Goal: Transaction & Acquisition: Purchase product/service

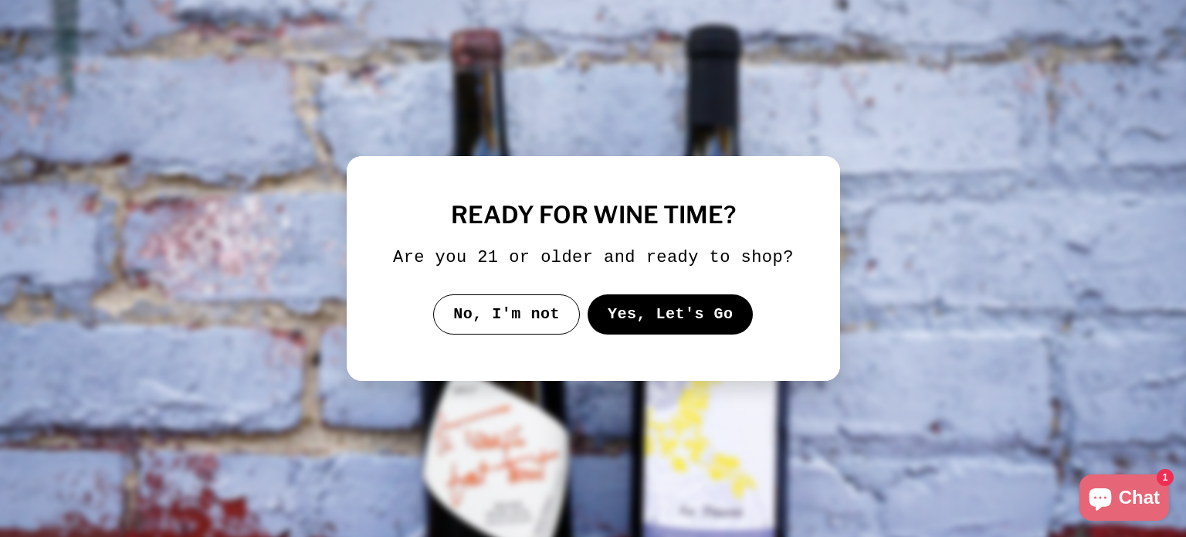
click at [649, 317] on button "Yes, Let's Go" at bounding box center [670, 314] width 166 height 40
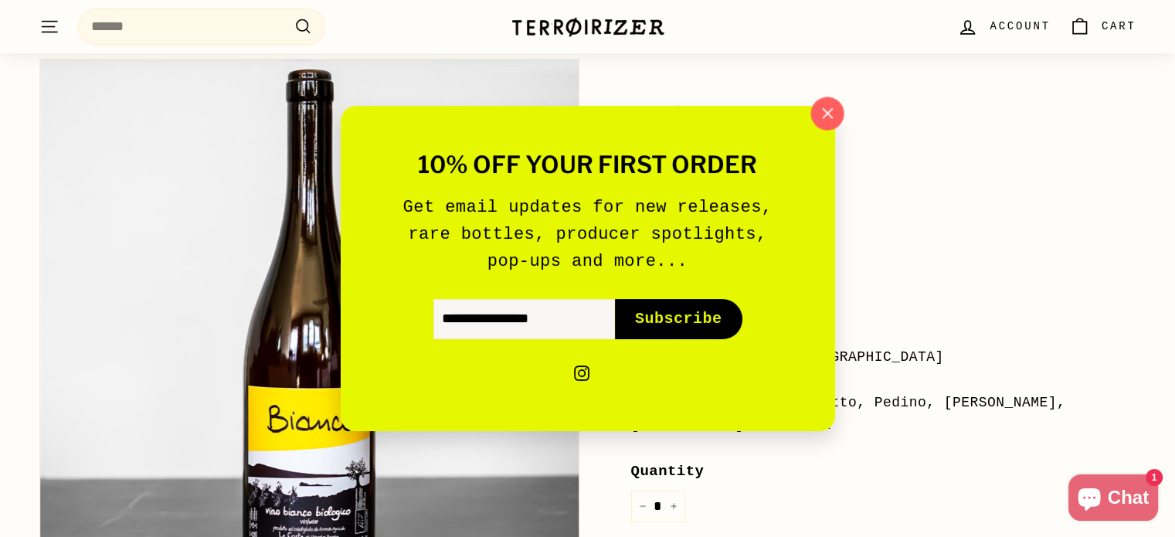
scroll to position [102, 0]
click at [830, 115] on icon "button" at bounding box center [826, 113] width 23 height 23
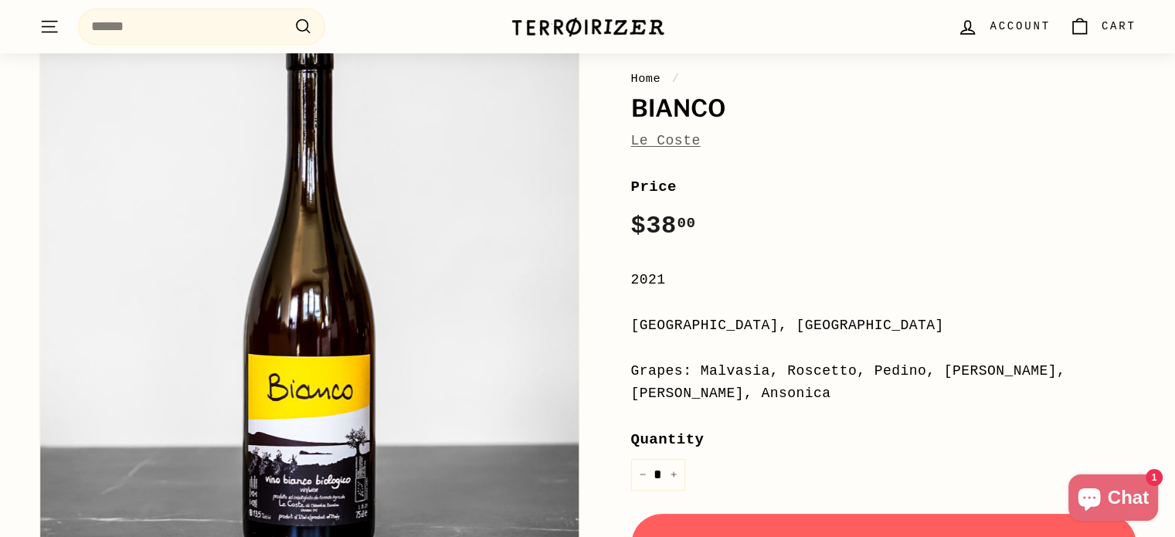
scroll to position [0, 0]
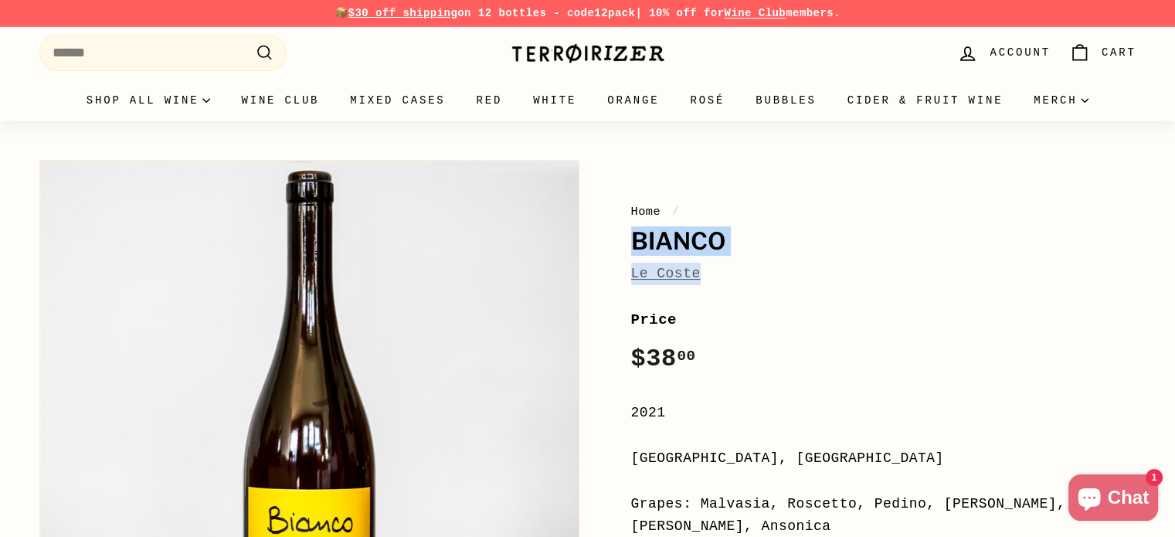
drag, startPoint x: 701, startPoint y: 280, endPoint x: 618, endPoint y: 252, distance: 88.2
click at [618, 252] on div "Home / Bianco Le Coste Price Regular price $38 00 $38.00 / 2021 Lazio, Italy Gr…" at bounding box center [866, 524] width 540 height 745
copy div "Bianco Le Coste"
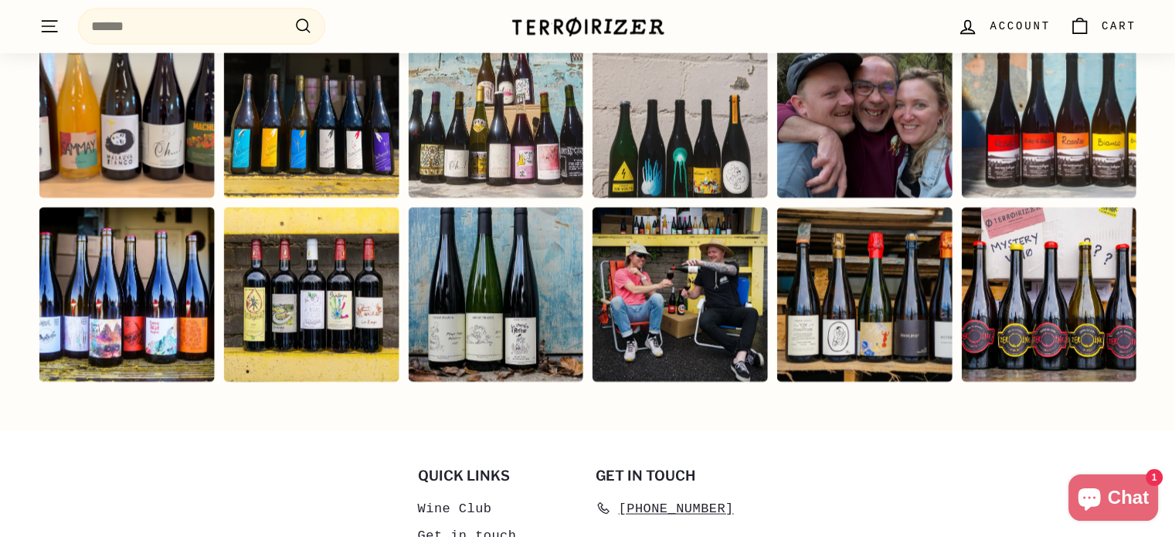
scroll to position [3292, 0]
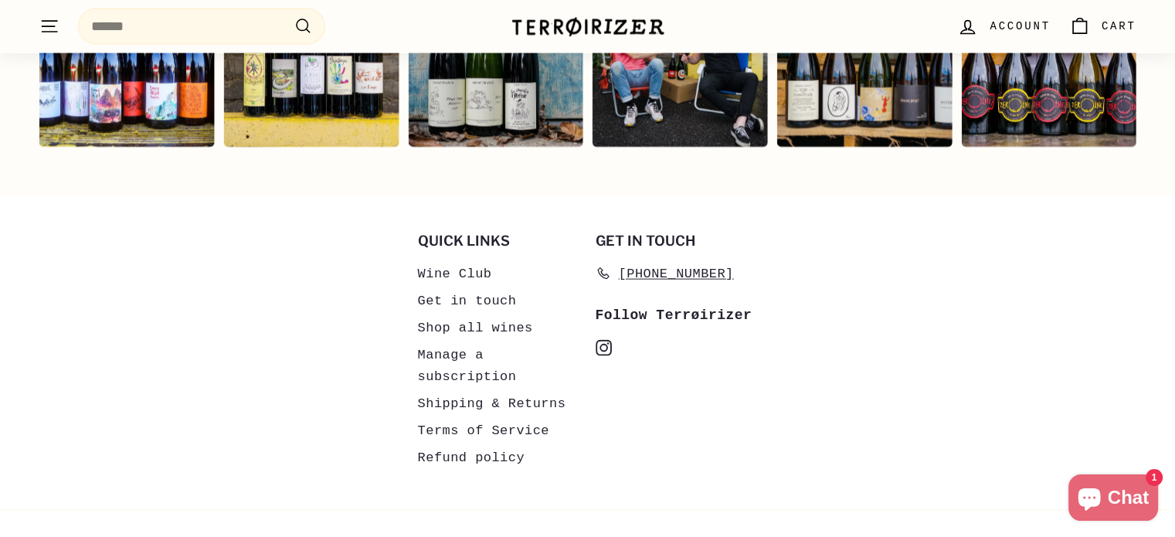
drag, startPoint x: 919, startPoint y: 285, endPoint x: 605, endPoint y: 329, distance: 316.6
click at [605, 343] on icon at bounding box center [603, 347] width 9 height 9
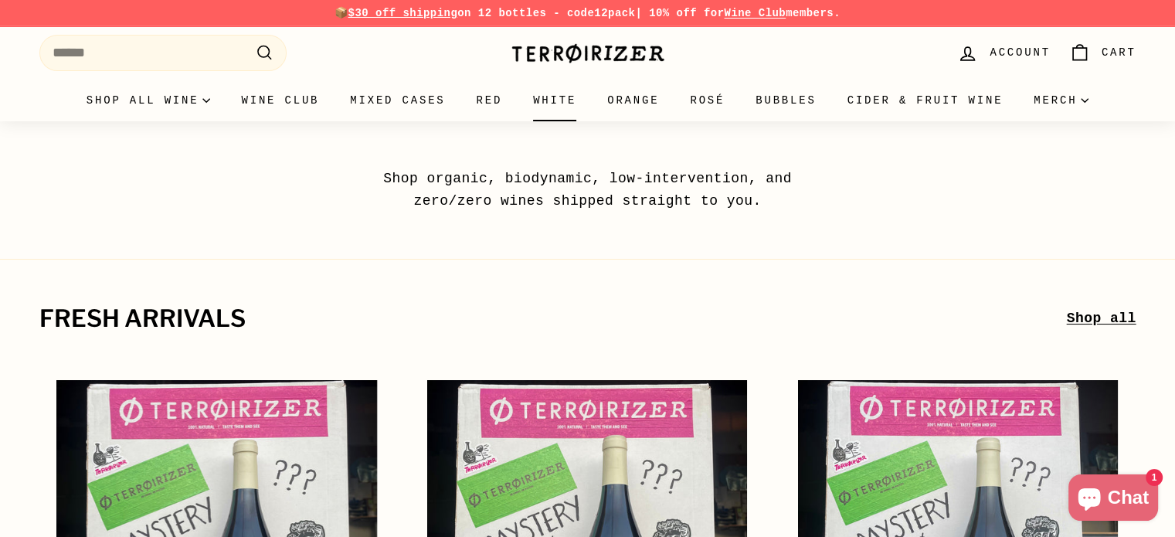
click at [581, 99] on link "White" at bounding box center [554, 101] width 74 height 42
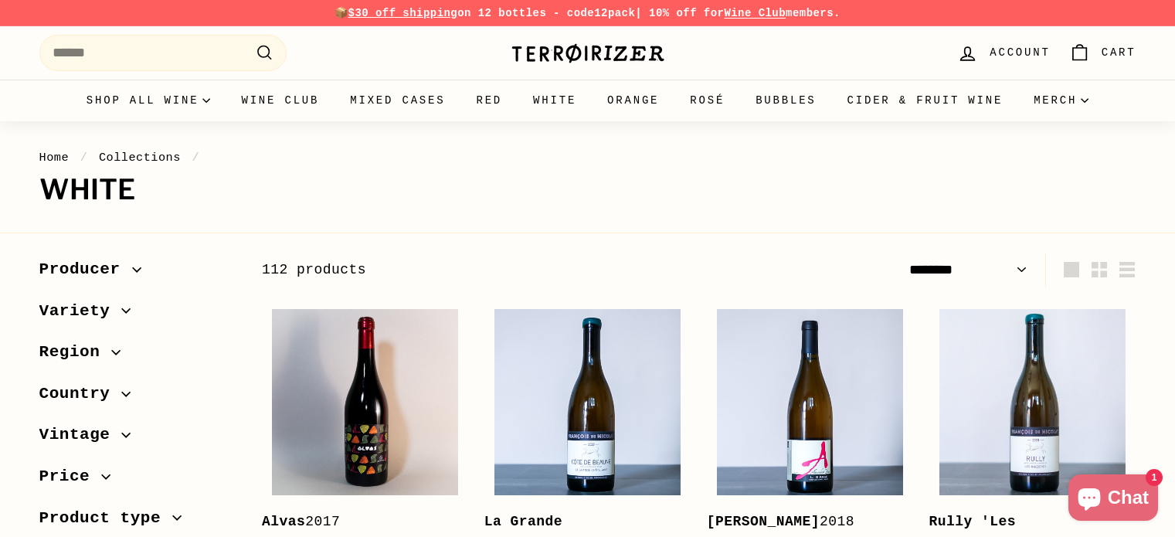
select select "******"
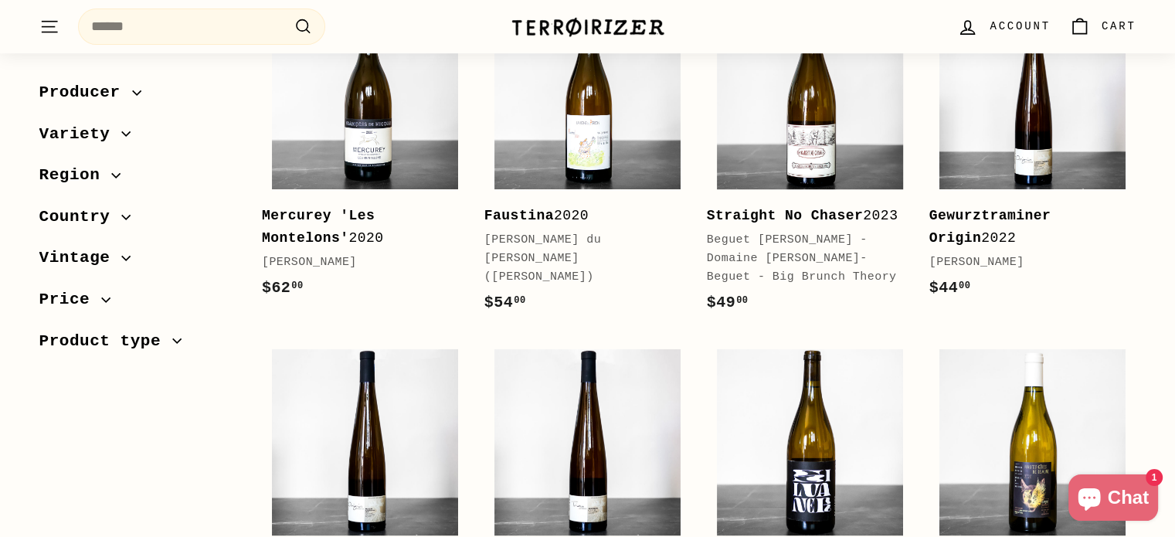
scroll to position [624, 0]
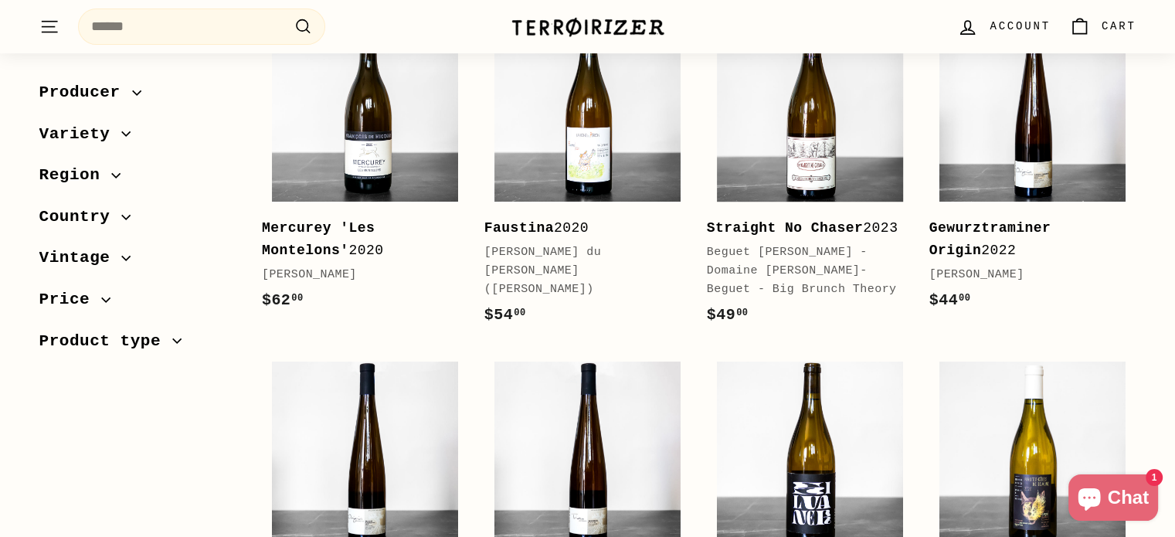
click at [107, 204] on span "Country" at bounding box center [80, 217] width 83 height 26
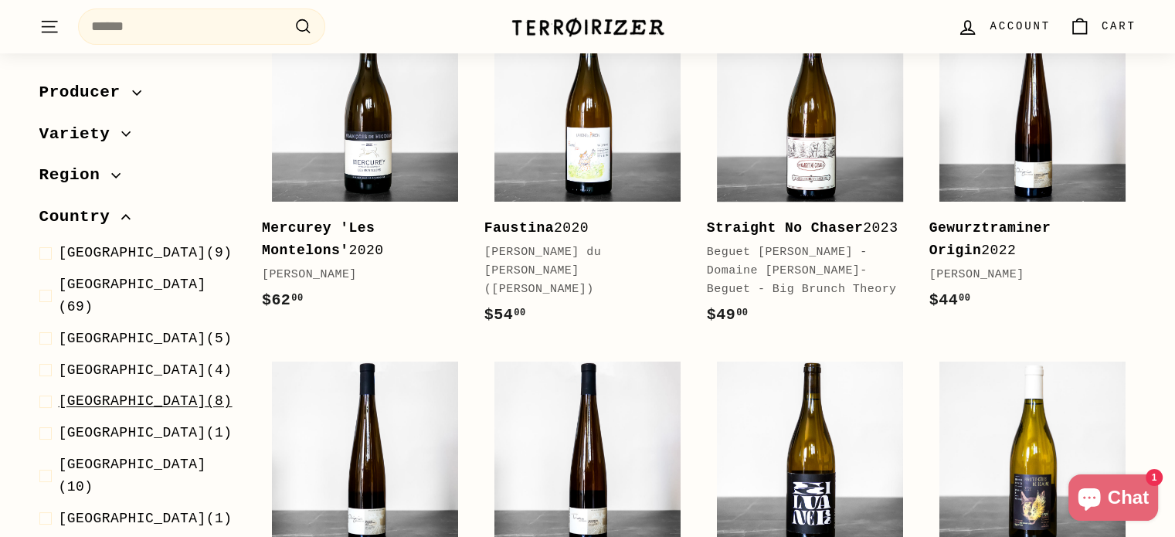
click at [107, 390] on span "[GEOGRAPHIC_DATA] (8)" at bounding box center [146, 401] width 174 height 22
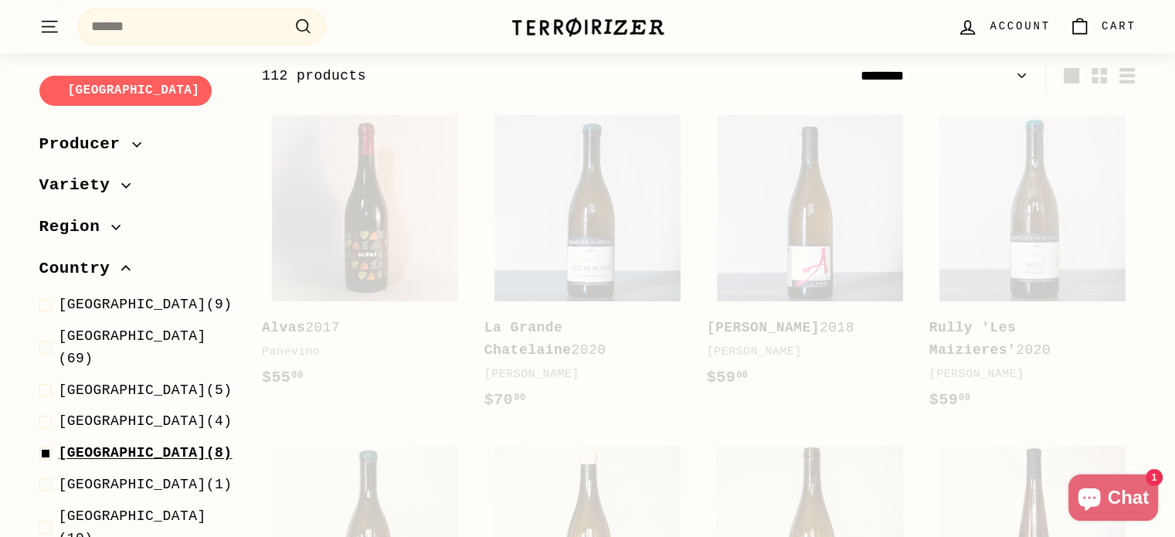
scroll to position [192, 0]
select select "******"
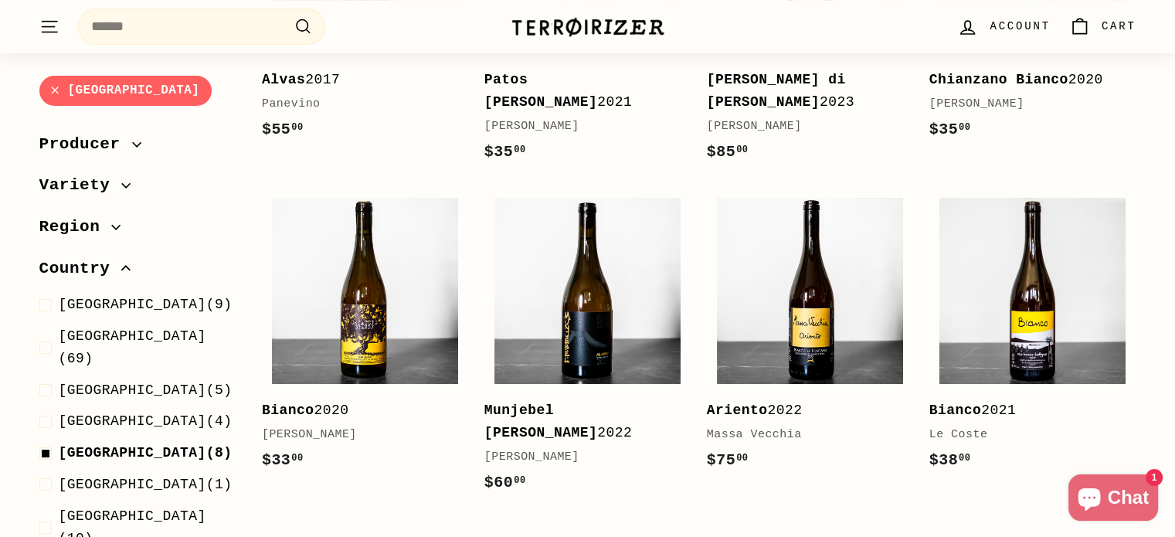
scroll to position [448, 0]
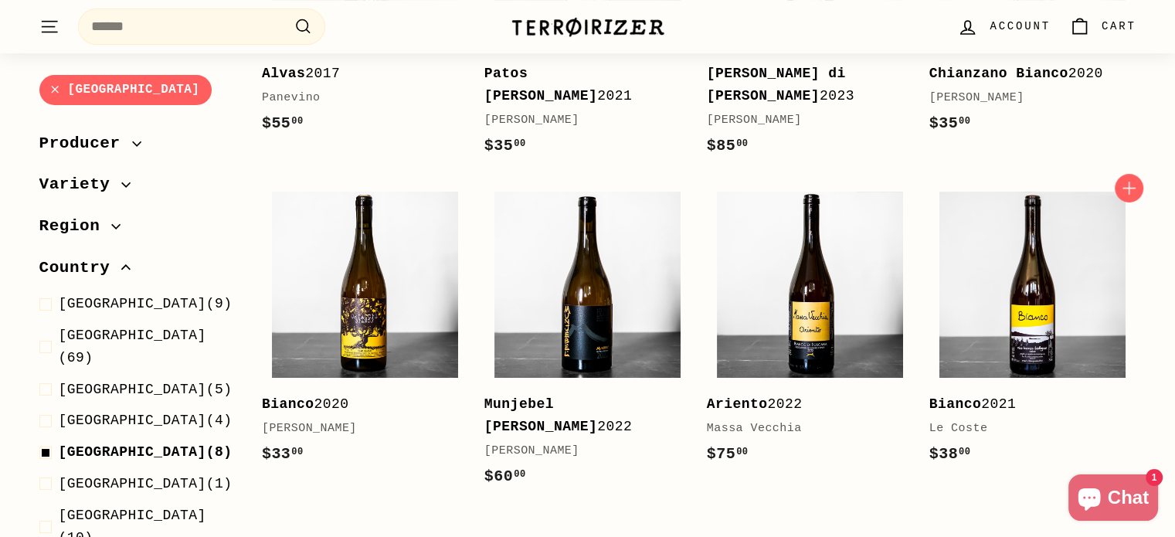
click at [1007, 414] on div "[PERSON_NAME] 2021" at bounding box center [1025, 404] width 192 height 22
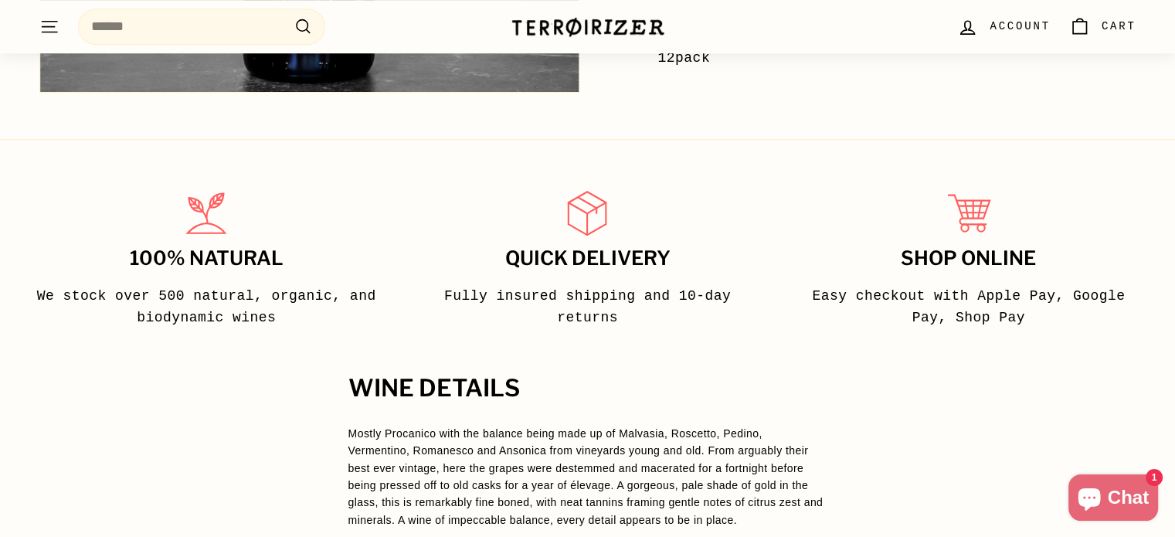
scroll to position [1117, 0]
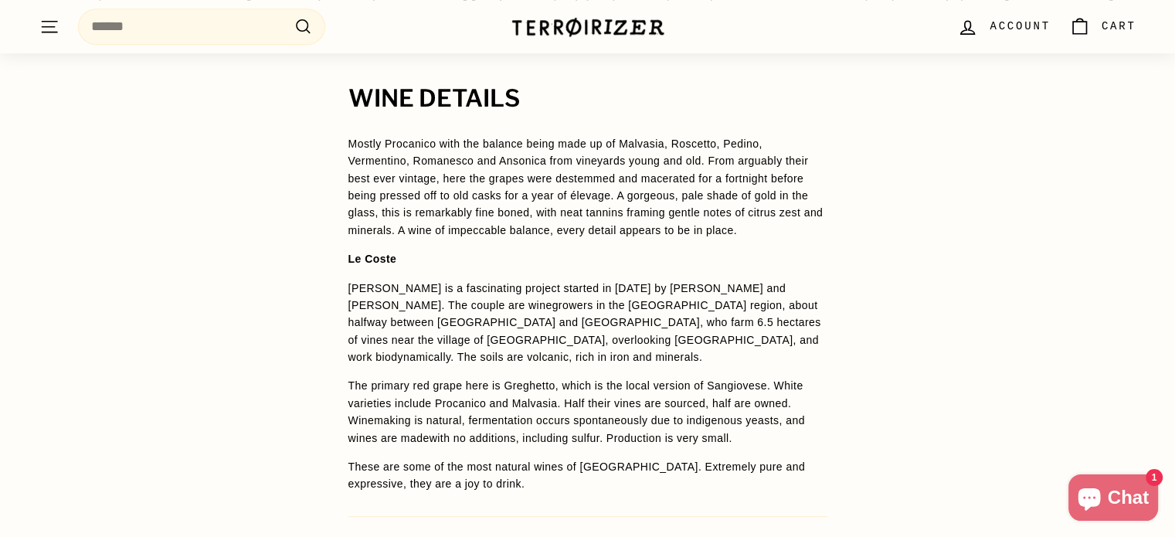
click at [1007, 414] on div "WINE DETAILS Mostly Procanico with the balance being made up of Malvasia, Rosce…" at bounding box center [587, 363] width 1175 height 554
